Goal: Information Seeking & Learning: Find contact information

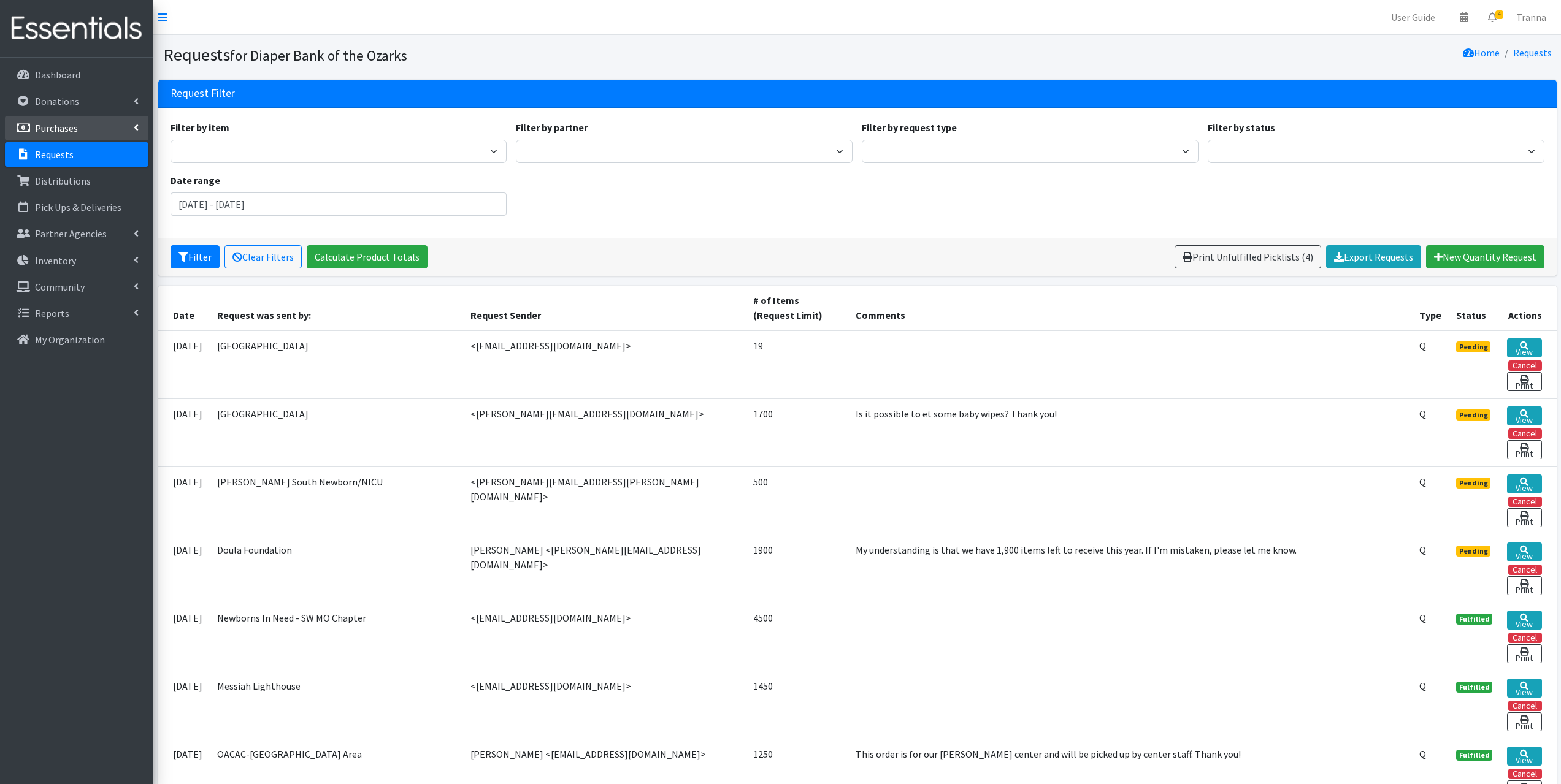
scroll to position [245, 0]
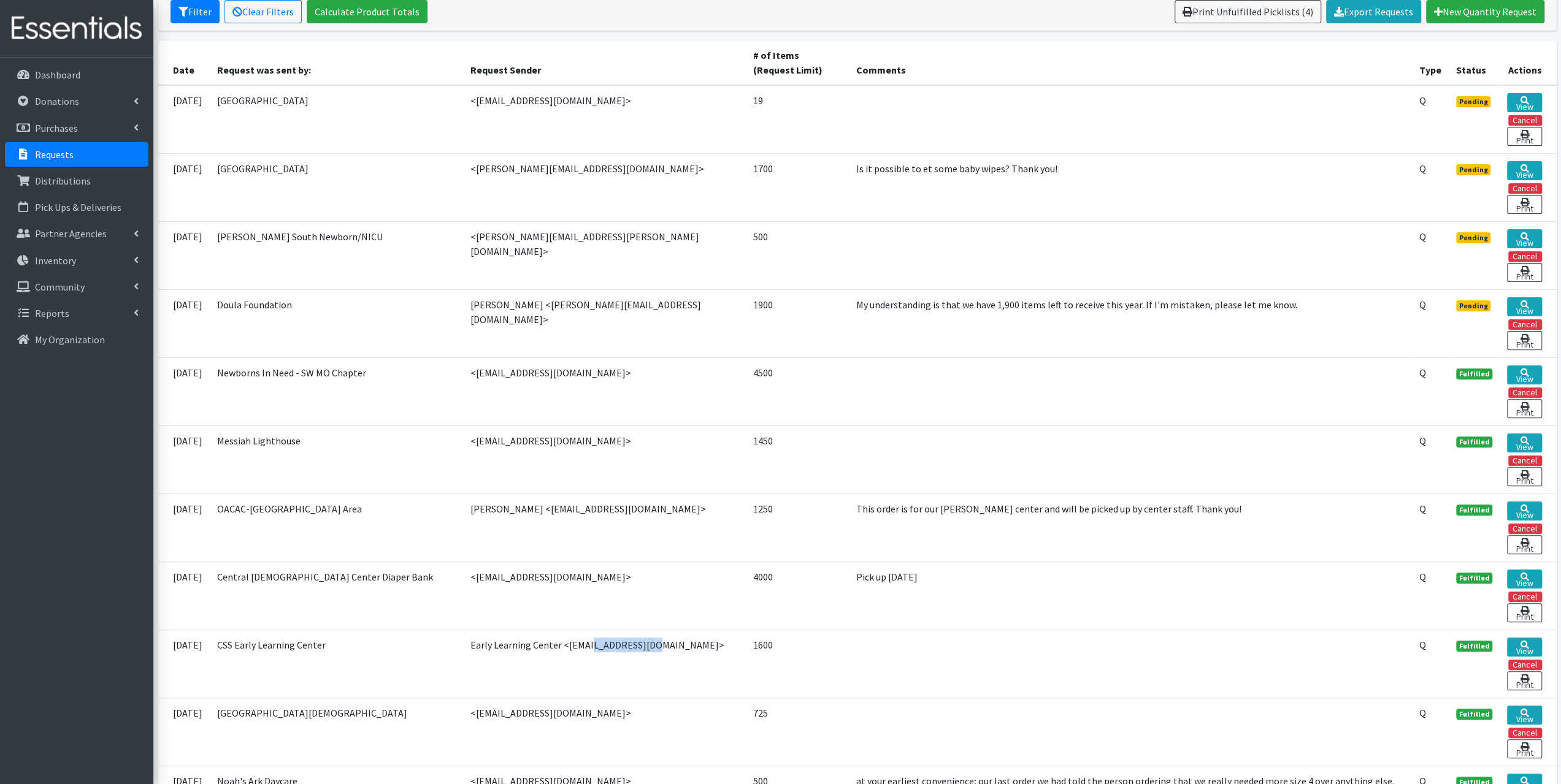
drag, startPoint x: 568, startPoint y: 105, endPoint x: 467, endPoint y: 112, distance: 101.2
click at [465, 112] on td "<[EMAIL_ADDRESS][DOMAIN_NAME]>" at bounding box center [604, 119] width 283 height 69
copy td "[EMAIL_ADDRESS][DOMAIN_NAME]"
click at [73, 158] on link "Requests" at bounding box center [76, 154] width 144 height 24
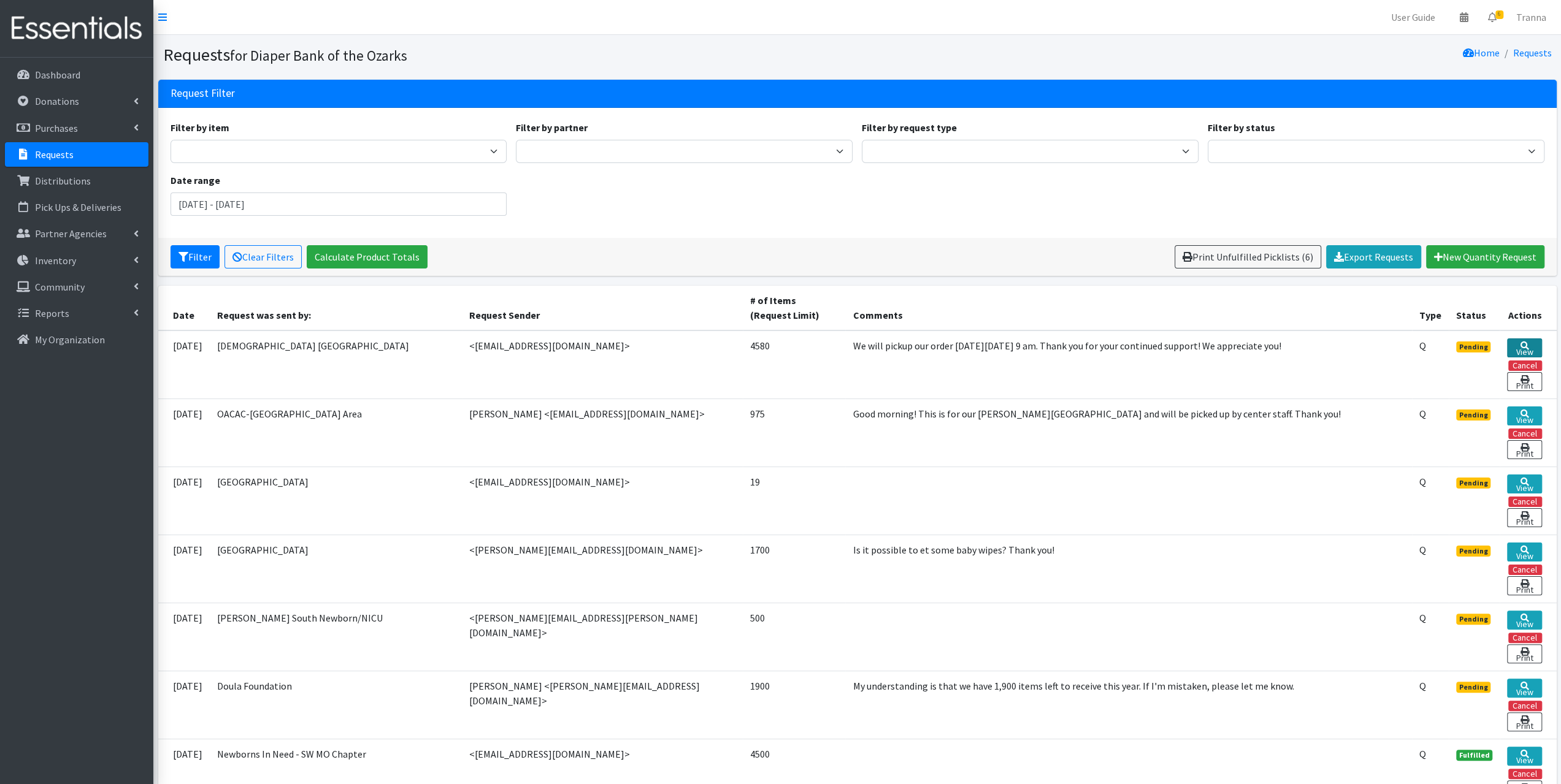
click at [1528, 354] on link "View" at bounding box center [1524, 348] width 34 height 19
